Goal: Task Accomplishment & Management: Manage account settings

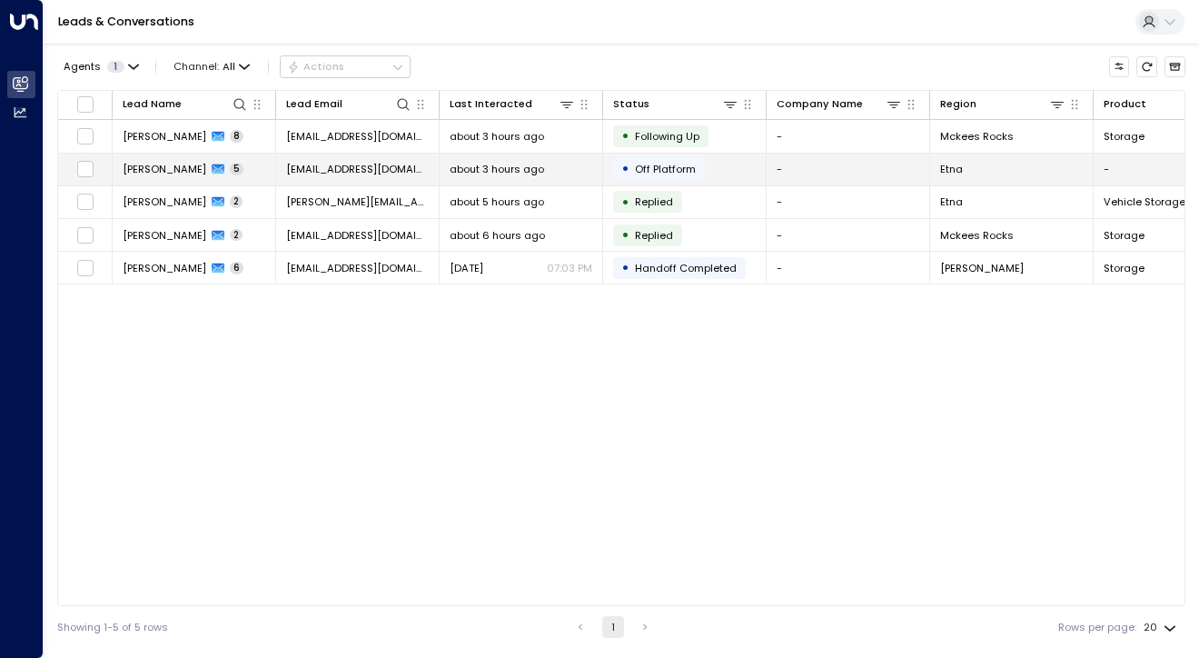
click at [746, 171] on td "• Off Platform" at bounding box center [685, 170] width 164 height 32
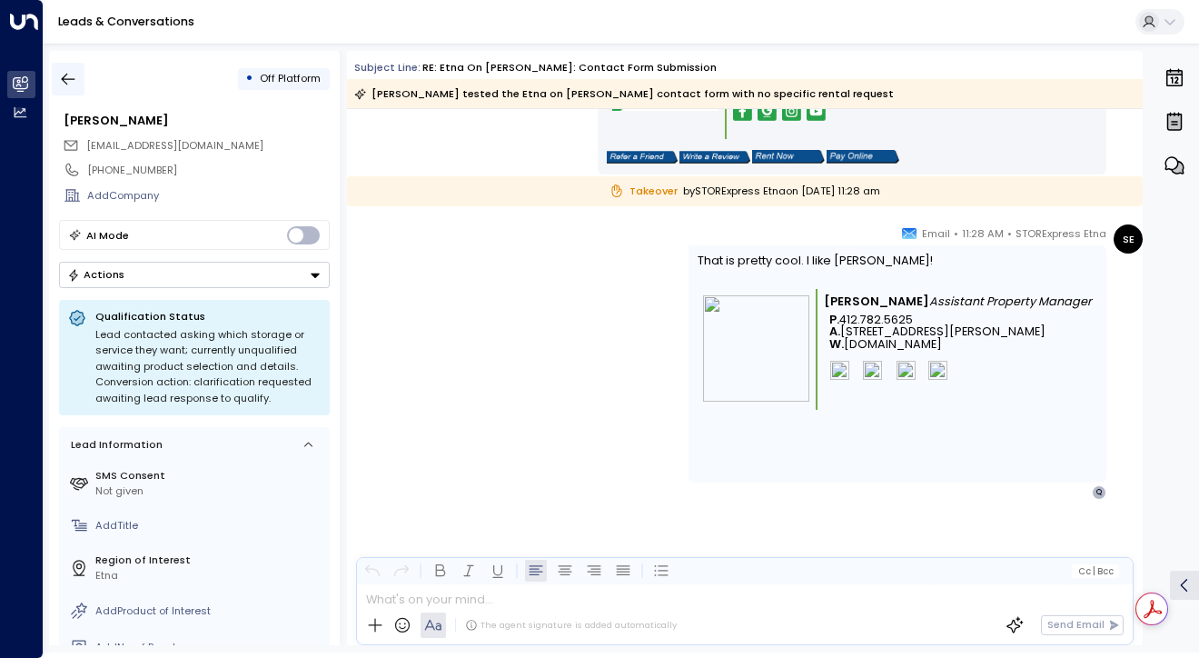
scroll to position [2246, 0]
click at [66, 75] on icon "button" at bounding box center [68, 79] width 18 height 18
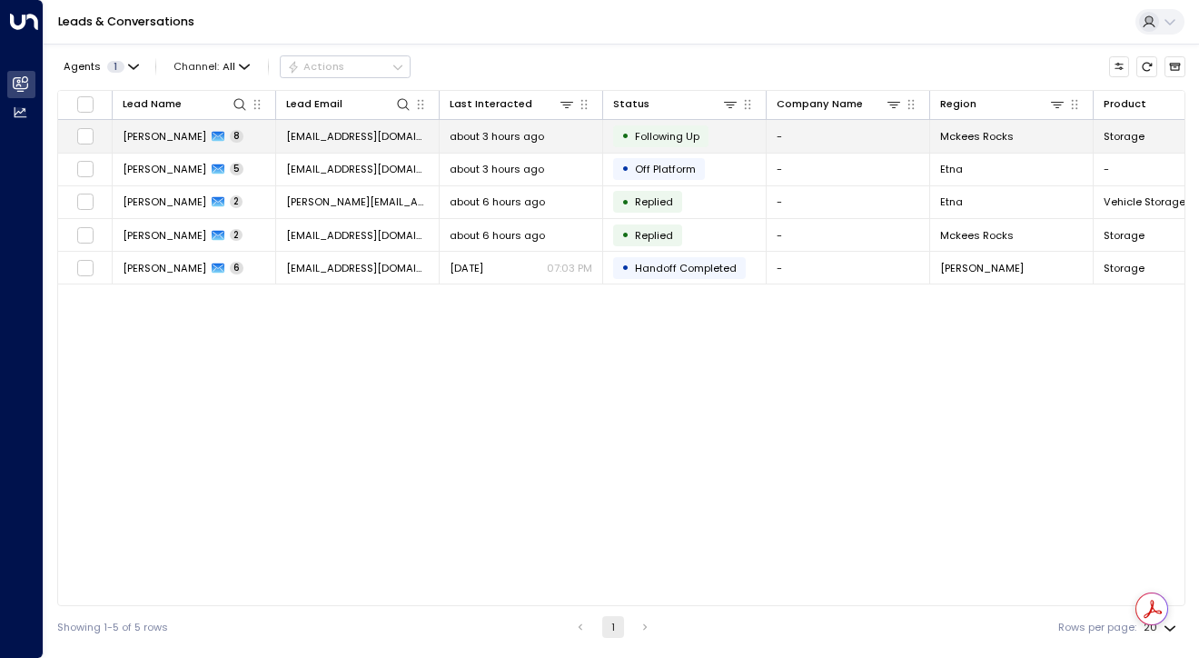
click at [654, 140] on span "Following Up" at bounding box center [667, 136] width 65 height 15
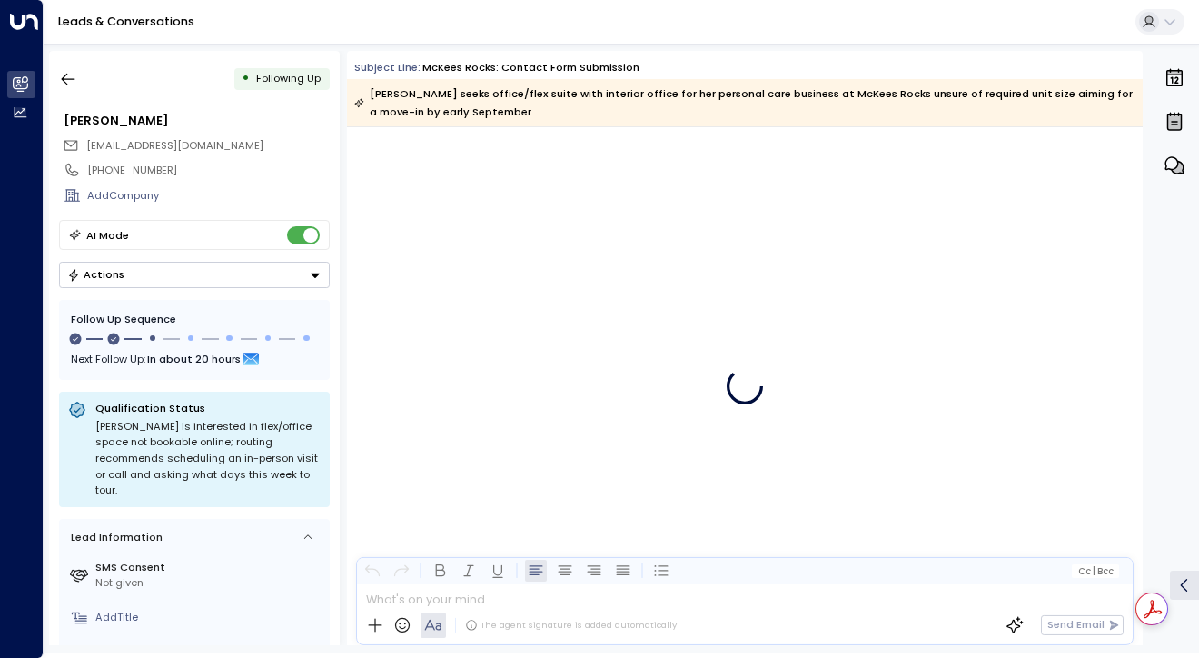
scroll to position [3743, 0]
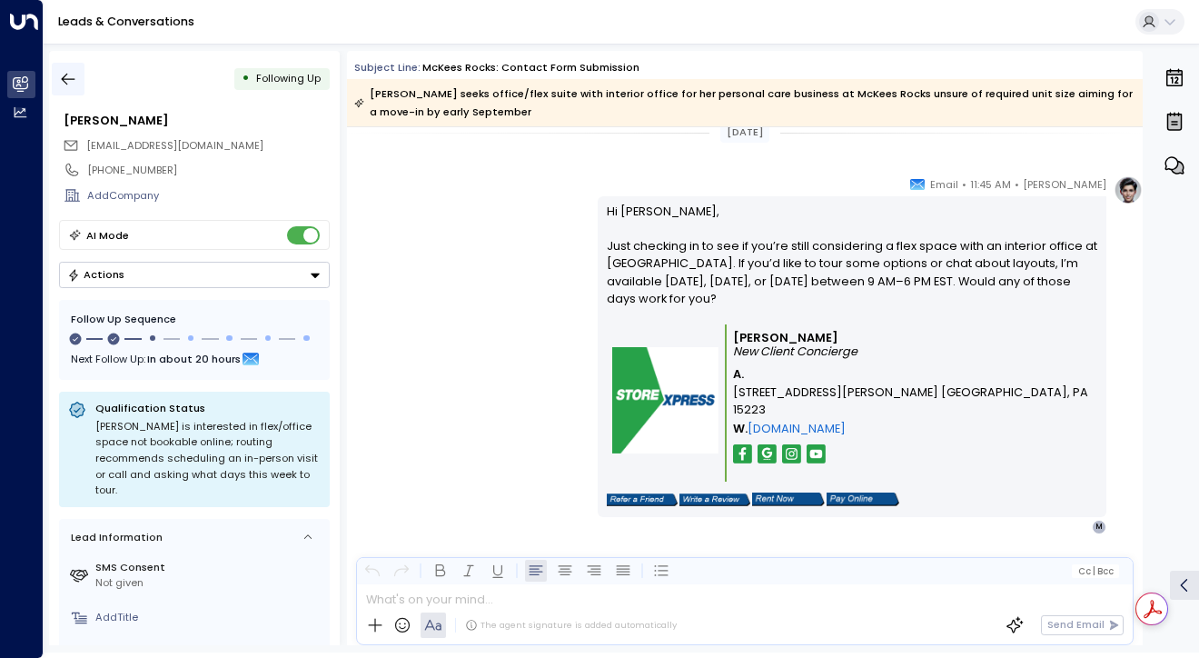
click at [71, 76] on icon "button" at bounding box center [68, 79] width 18 height 18
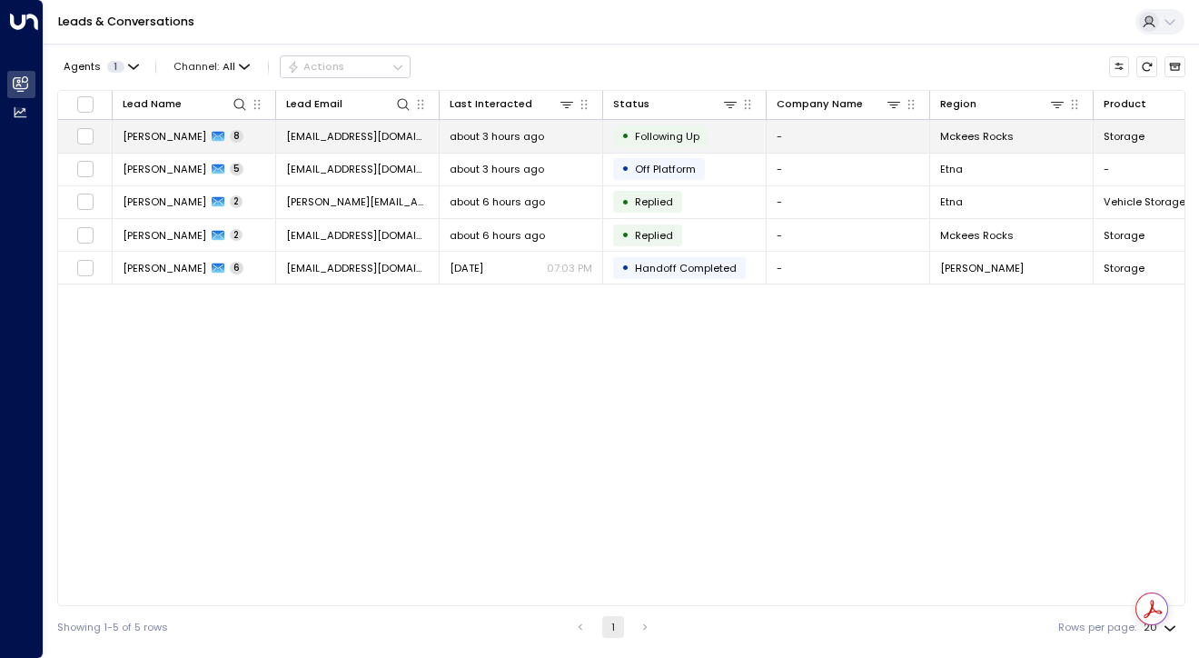
click at [655, 137] on span "Following Up" at bounding box center [667, 136] width 65 height 15
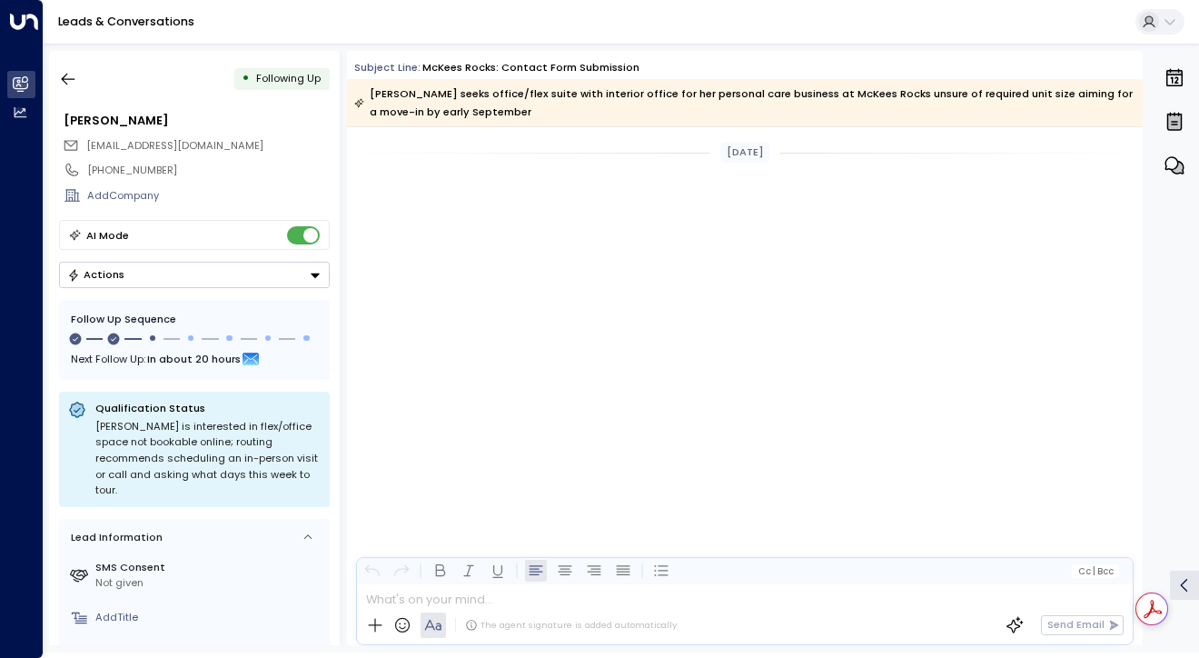
scroll to position [3665, 0]
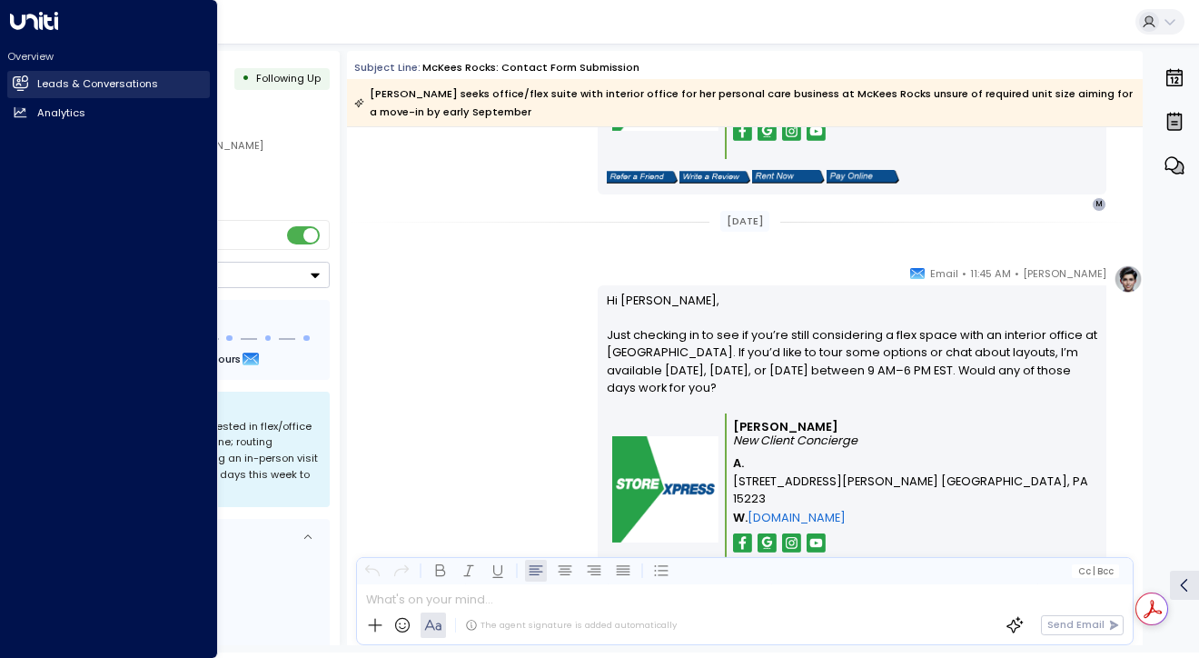
click at [87, 82] on h2 "Leads & Conversations" at bounding box center [97, 83] width 121 height 15
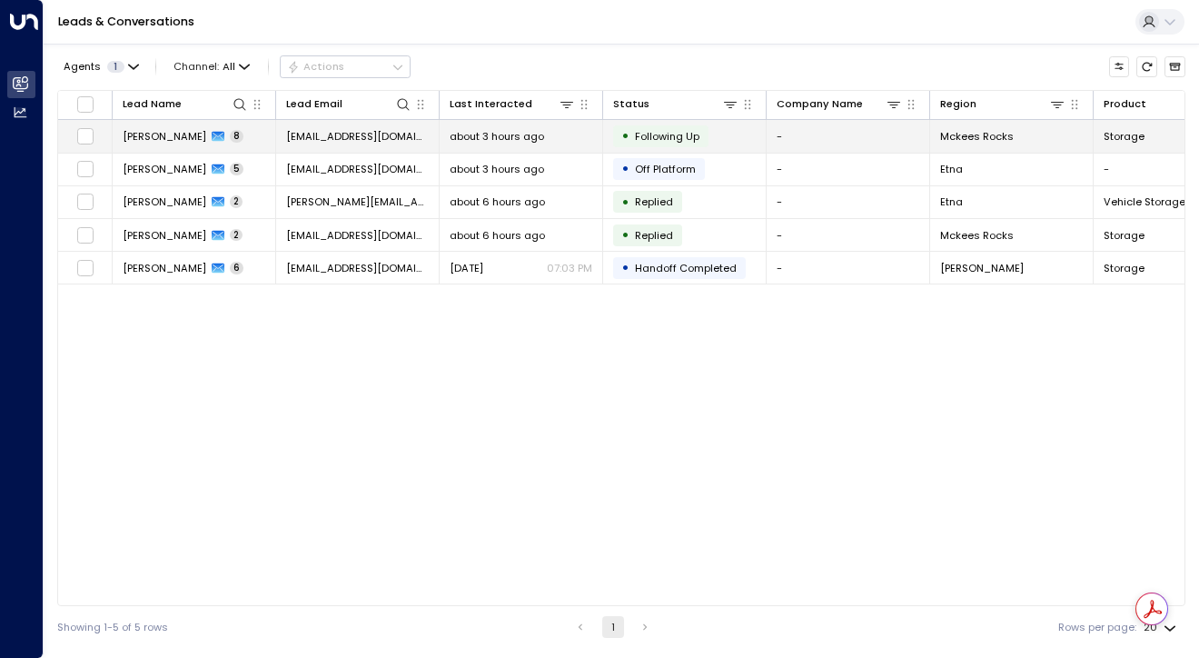
click at [191, 136] on div "[PERSON_NAME] 8" at bounding box center [183, 136] width 121 height 15
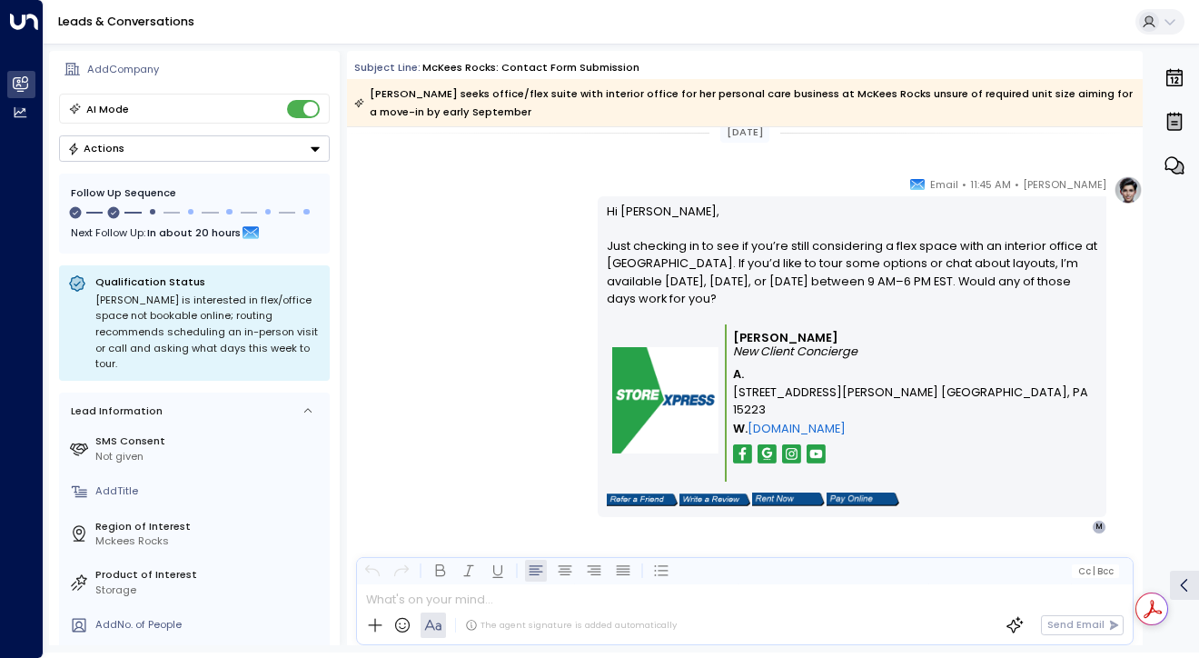
scroll to position [70, 0]
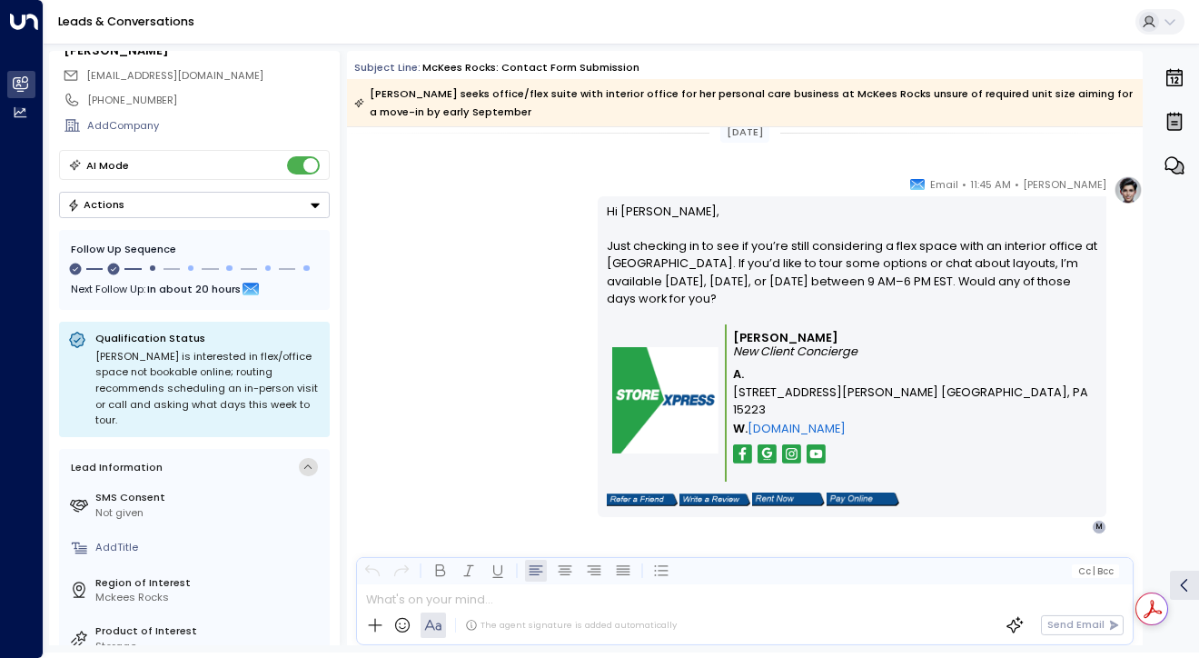
click at [303, 462] on icon at bounding box center [309, 468] width 12 height 12
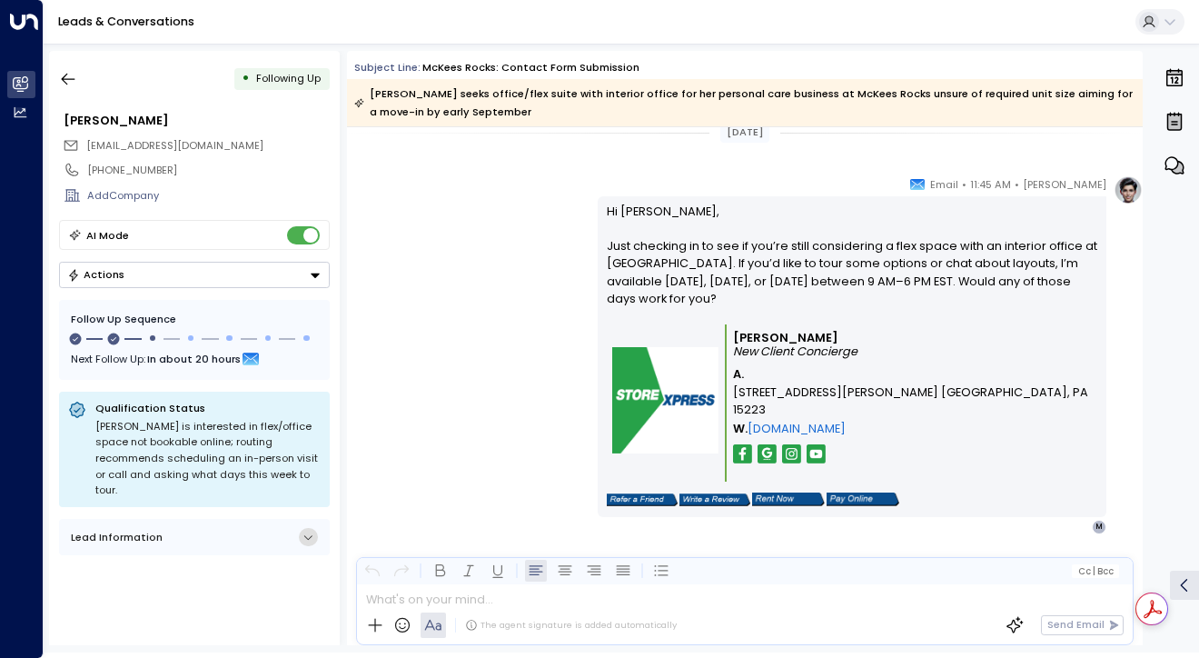
scroll to position [0, 0]
click at [319, 273] on icon "Button group with a nested menu" at bounding box center [315, 275] width 13 height 13
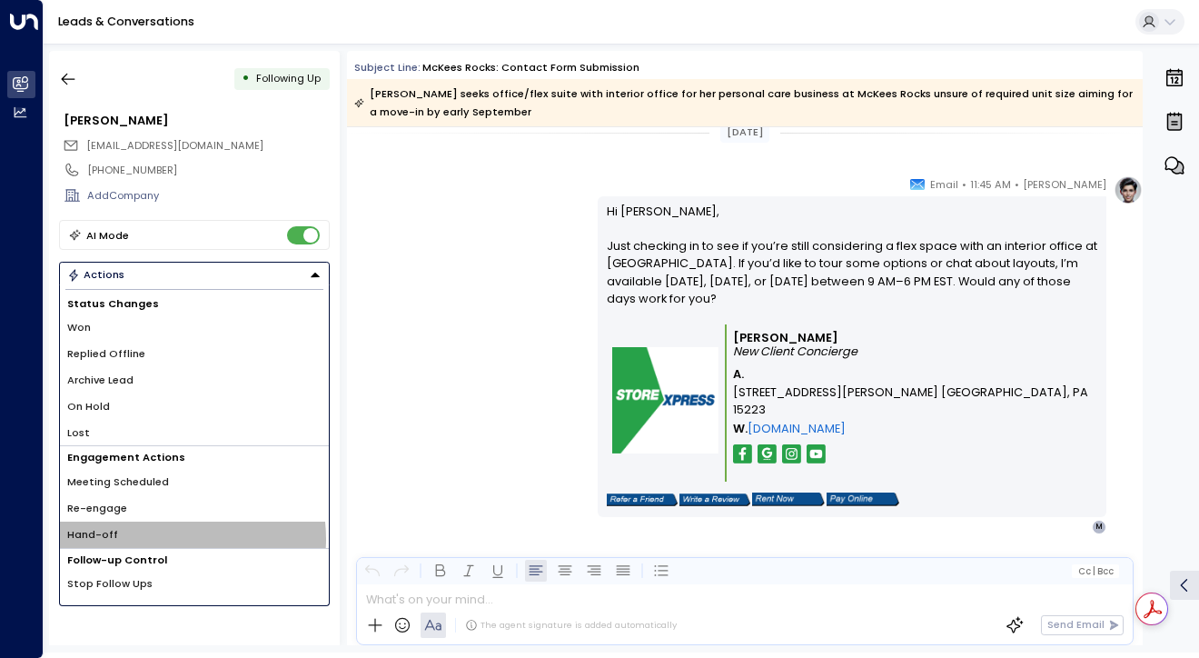
click at [164, 538] on li "Hand-off" at bounding box center [194, 534] width 269 height 26
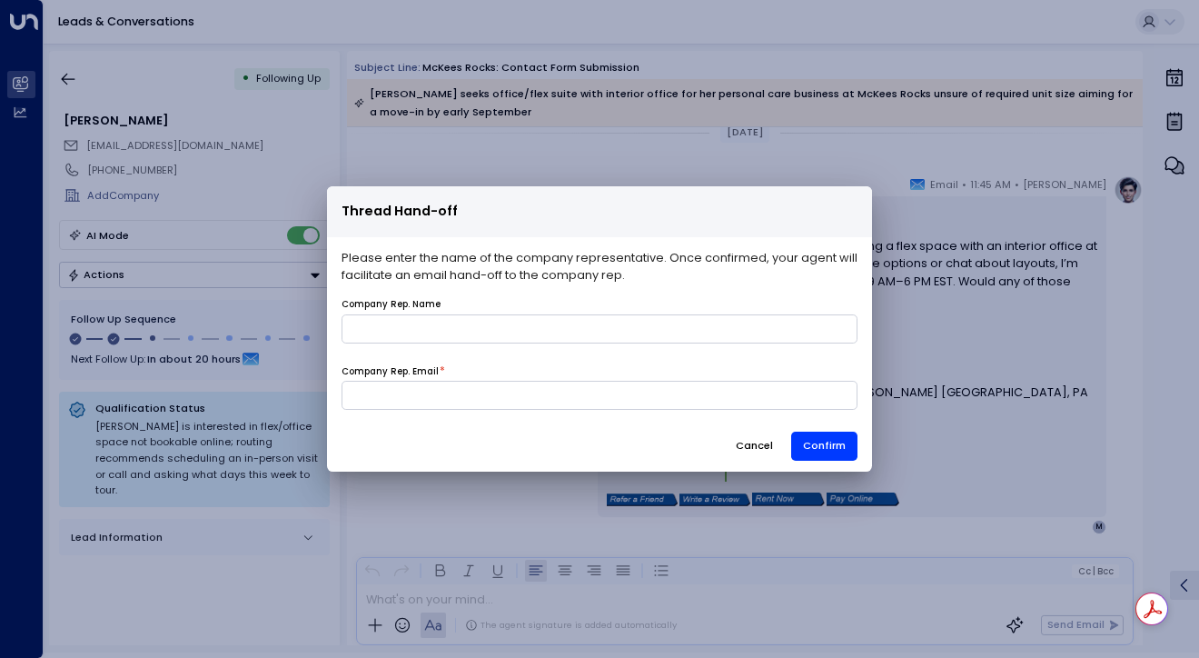
click at [757, 447] on button "Cancel" at bounding box center [754, 446] width 63 height 29
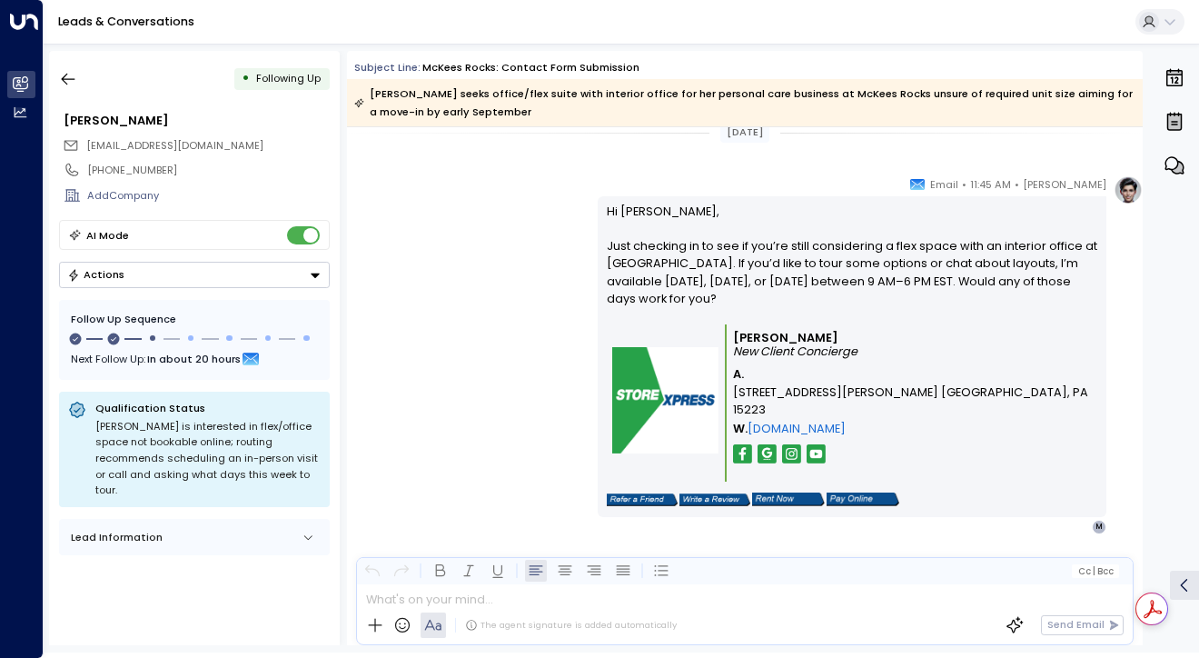
click at [217, 273] on button "Actions" at bounding box center [194, 275] width 271 height 26
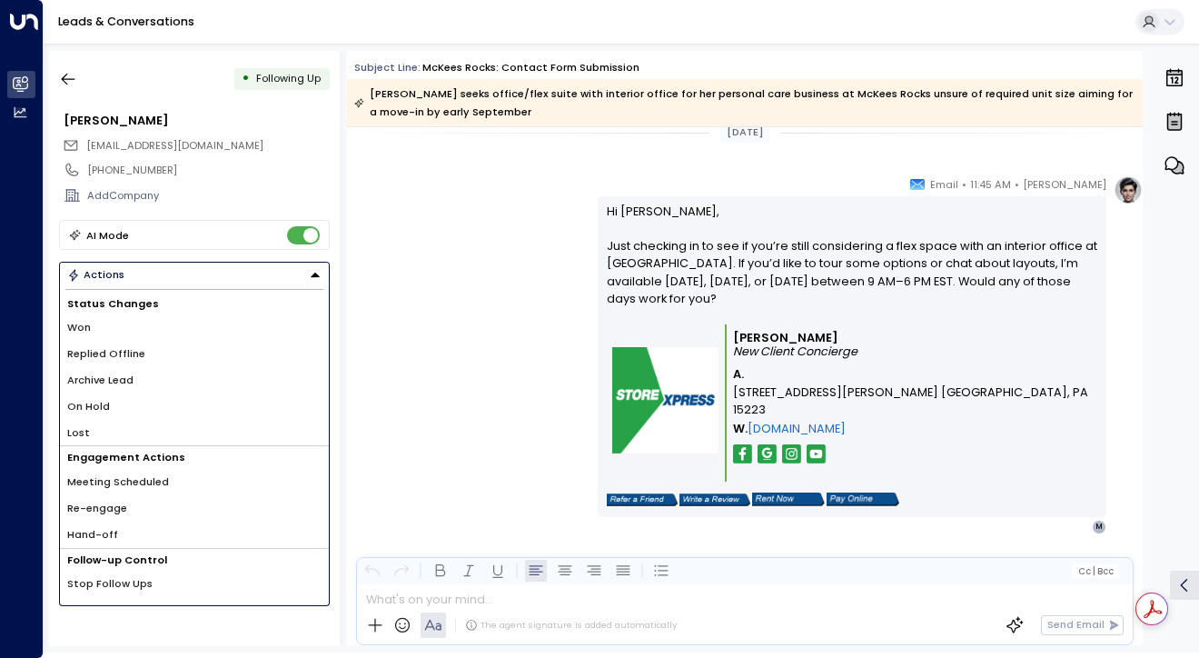
click at [218, 206] on div "Add Company" at bounding box center [194, 195] width 271 height 25
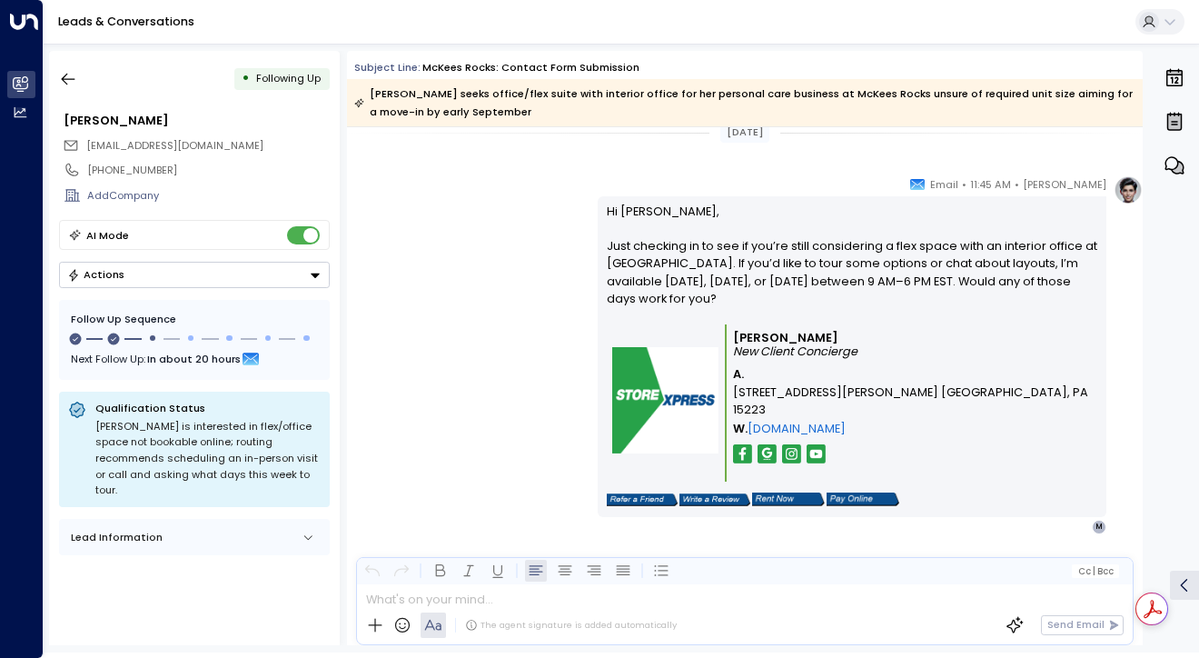
click at [313, 275] on icon "Button group with a nested menu" at bounding box center [315, 275] width 13 height 13
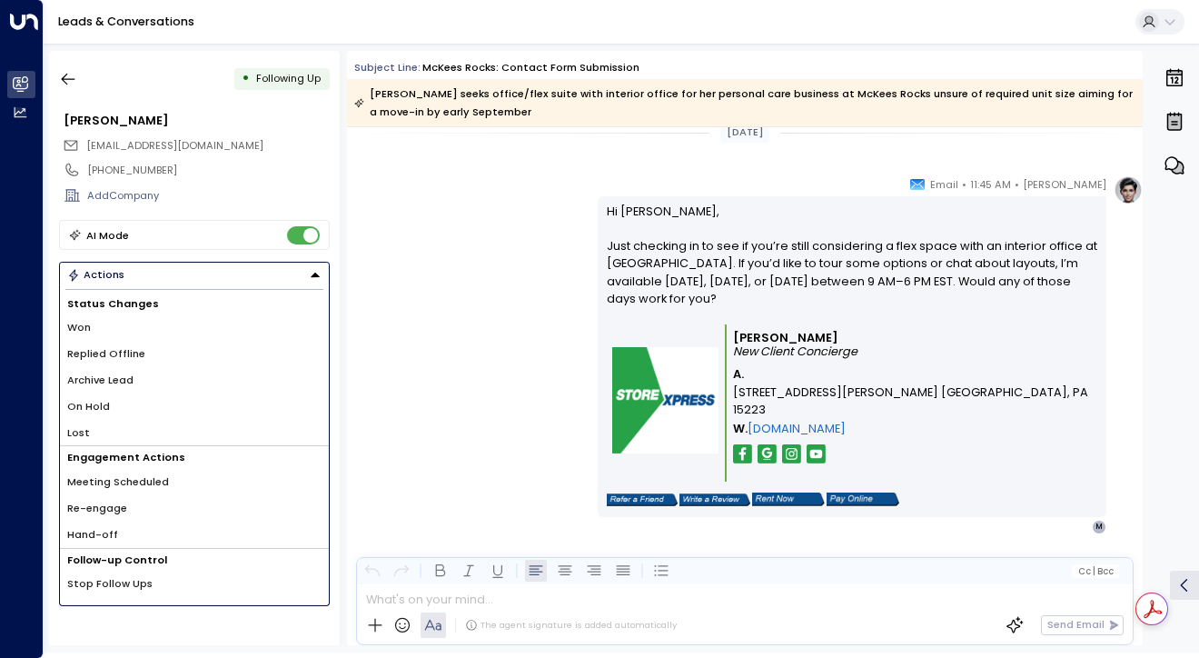
click at [130, 479] on span "Meeting Scheduled" at bounding box center [118, 481] width 102 height 15
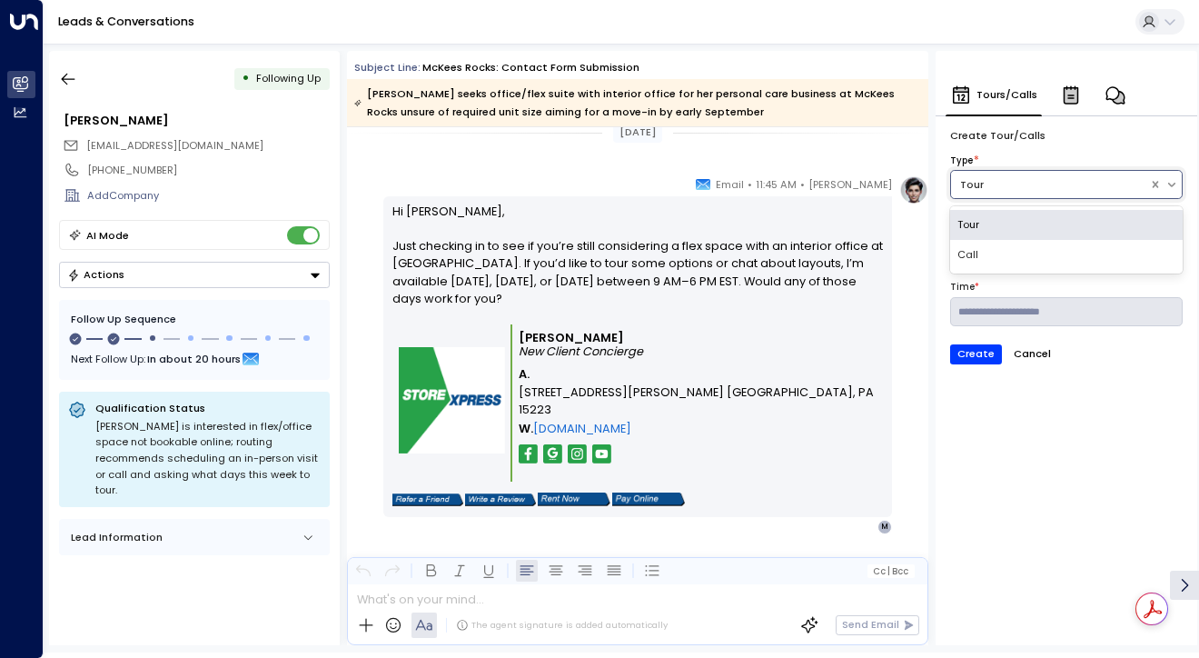
click at [1002, 190] on div "Tour" at bounding box center [1049, 184] width 179 height 15
click at [981, 223] on div "Tour" at bounding box center [1066, 225] width 233 height 30
click at [998, 272] on form "Type * option Tour, selected. Tour Date * Time * Create Cancel" at bounding box center [1066, 265] width 233 height 223
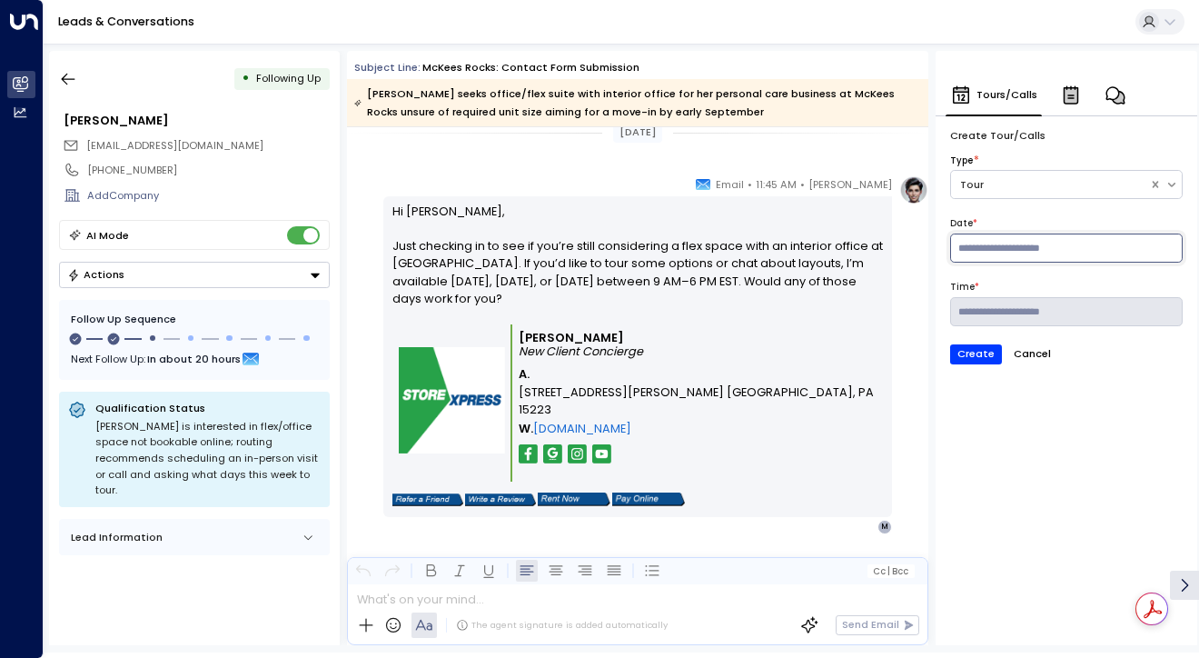
click at [1011, 245] on input at bounding box center [1066, 247] width 233 height 29
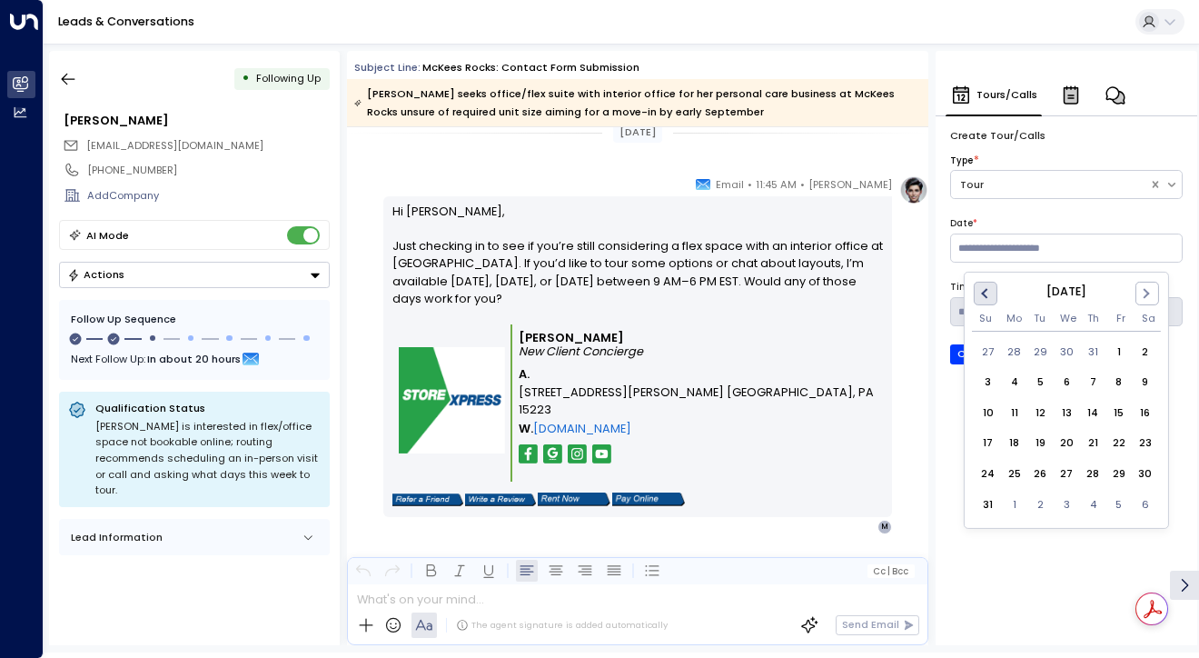
click at [988, 296] on span "Previous Month" at bounding box center [988, 293] width 0 height 21
click at [1152, 298] on button "Next Month" at bounding box center [1148, 294] width 24 height 24
drag, startPoint x: 981, startPoint y: 384, endPoint x: 993, endPoint y: 362, distance: 24.8
click at [981, 385] on div "3" at bounding box center [989, 382] width 26 height 26
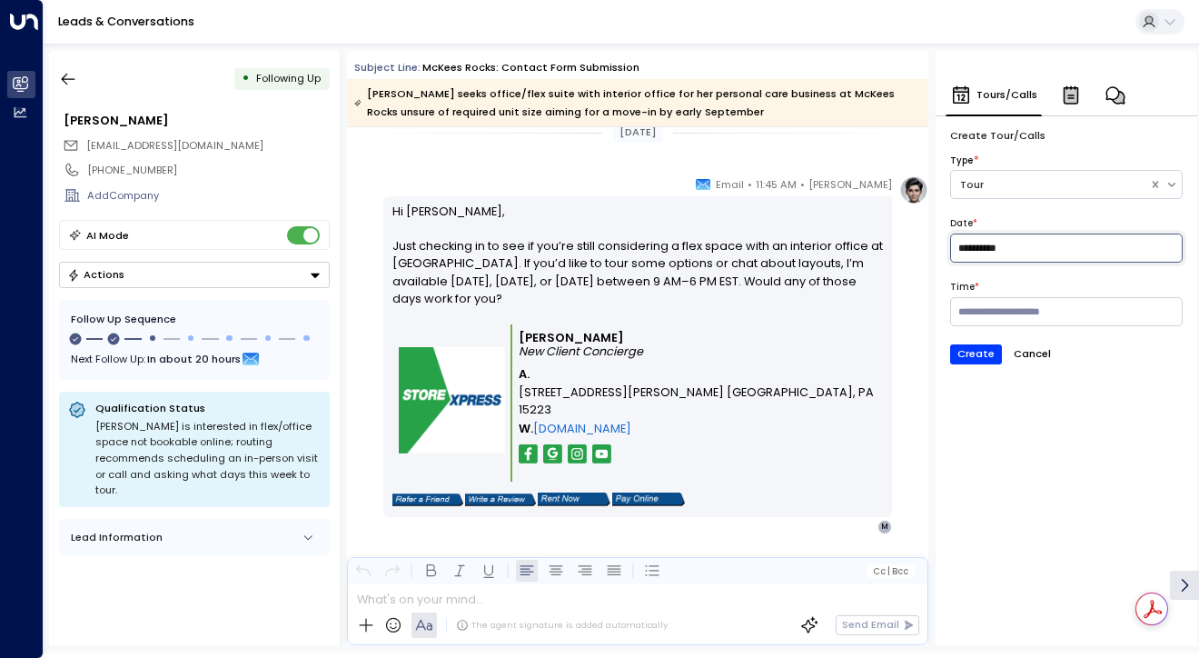
click at [1032, 251] on input "**********" at bounding box center [1066, 247] width 233 height 29
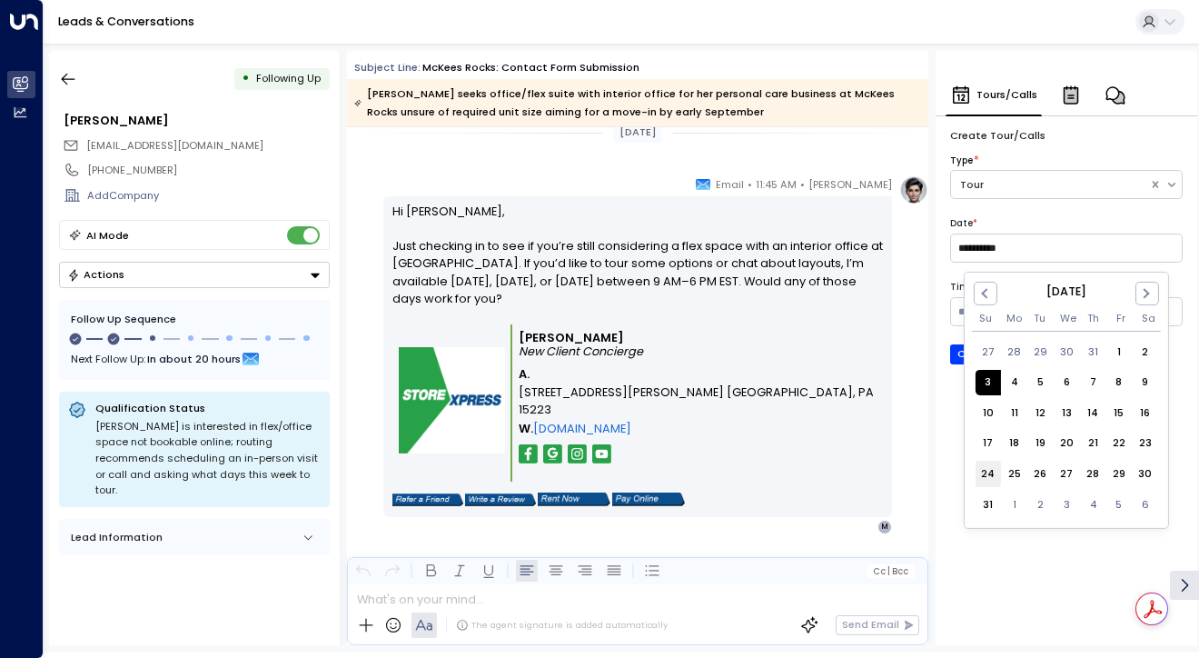
click at [985, 472] on div "24" at bounding box center [989, 474] width 26 height 26
type input "**********"
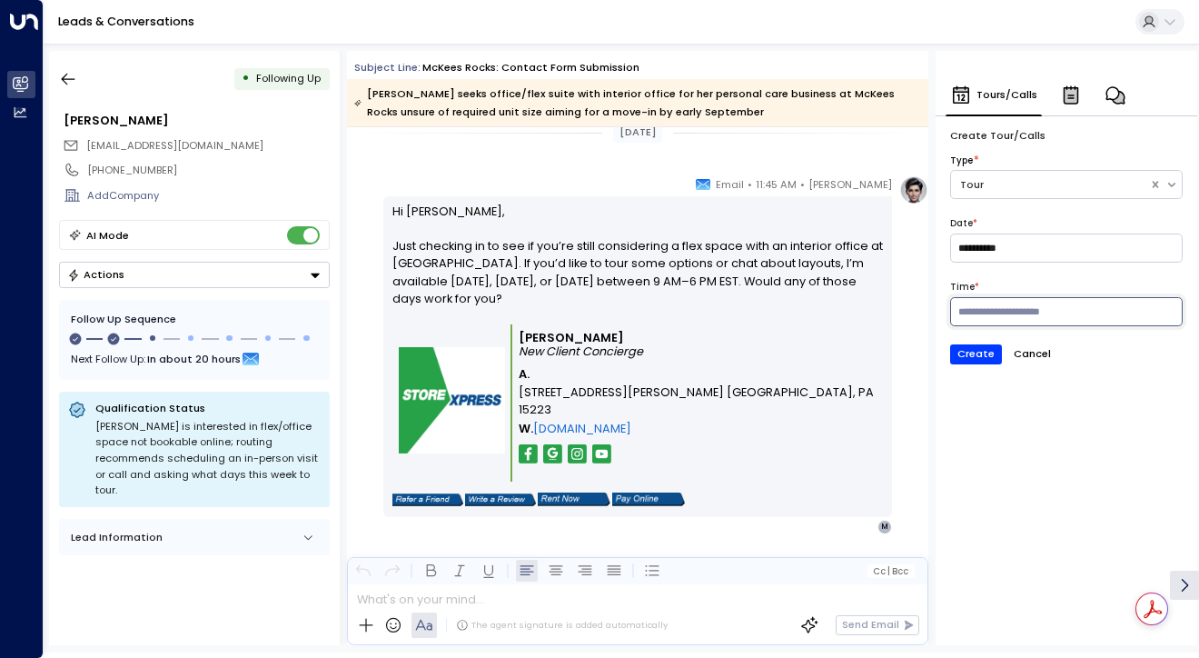
click at [1012, 313] on input at bounding box center [1066, 311] width 233 height 29
click at [1067, 400] on li "2:00 PM" at bounding box center [1072, 414] width 77 height 36
type input "********"
click at [977, 353] on button "Create" at bounding box center [976, 354] width 52 height 20
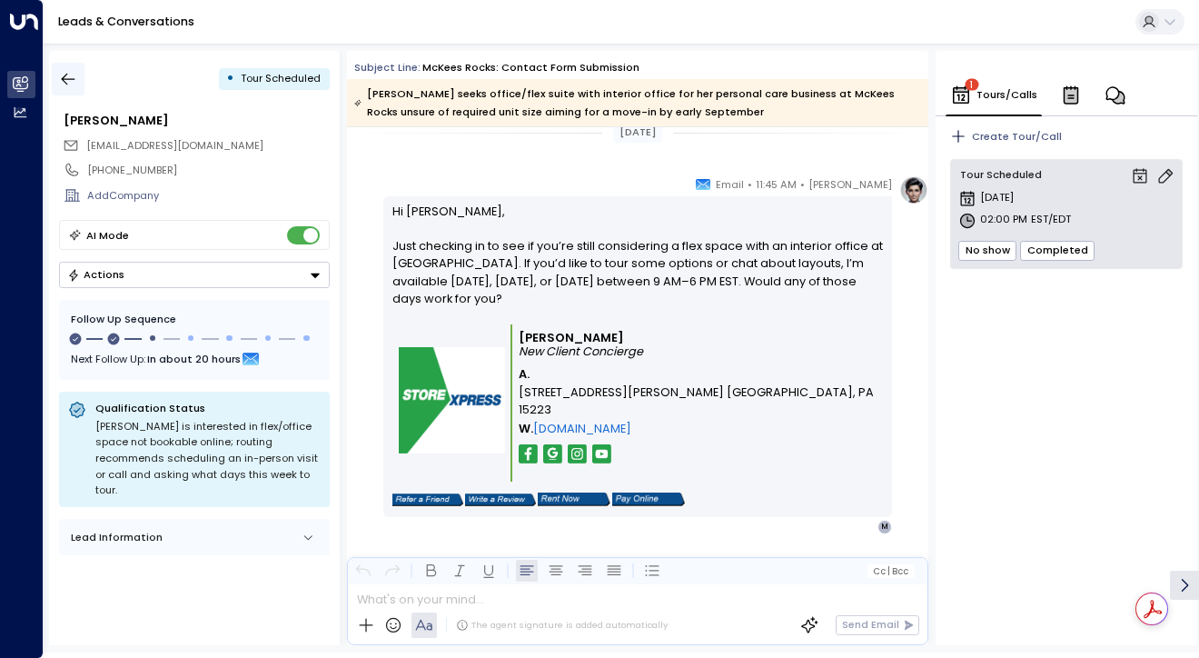
click at [61, 80] on icon "button" at bounding box center [68, 79] width 18 height 18
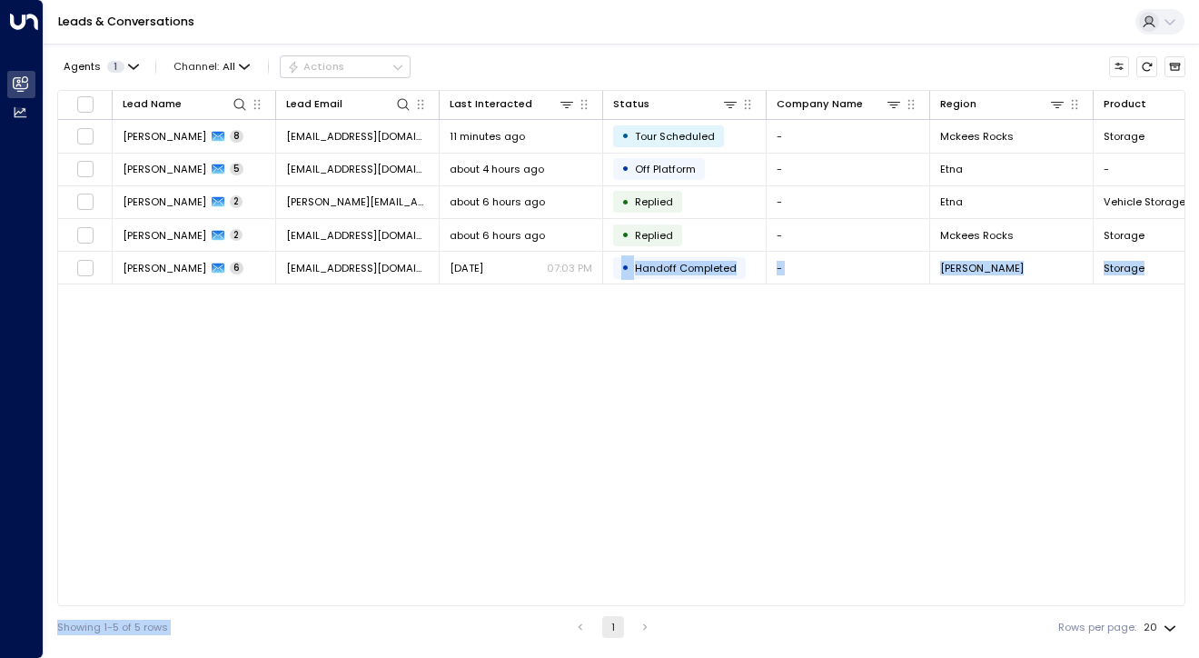
drag, startPoint x: 618, startPoint y: 605, endPoint x: 788, endPoint y: 607, distance: 169.9
click at [788, 607] on div "Agents 1 Channel: All Actions Lead Name Lead Email Last Interacted Status Compa…" at bounding box center [621, 346] width 1128 height 604
click at [659, 606] on div "Showing 1-5 of 5 rows 1 Rows per page: 20 **" at bounding box center [621, 627] width 1128 height 42
